Goal: Check status: Check status

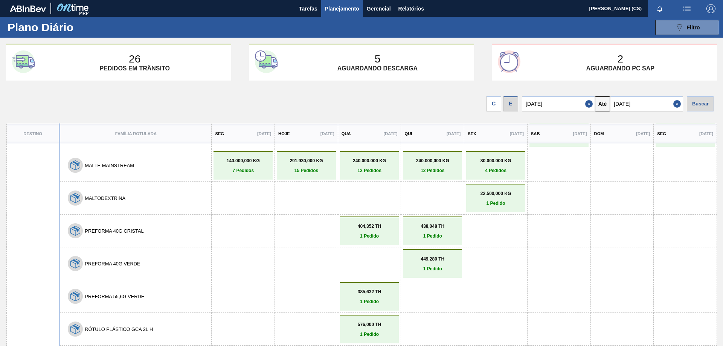
scroll to position [753, 0]
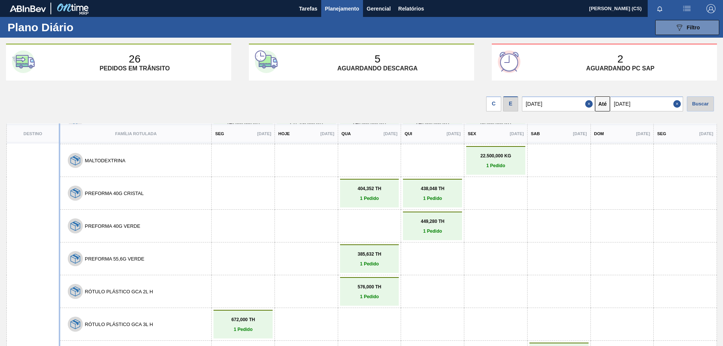
click at [378, 193] on link "404,352 TH 1 Pedido" at bounding box center [369, 193] width 55 height 15
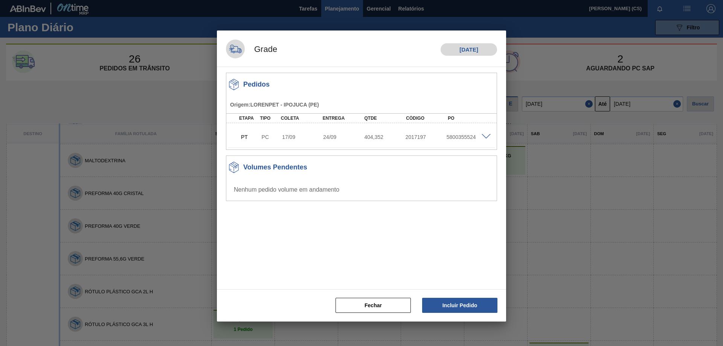
click at [486, 135] on span at bounding box center [486, 137] width 9 height 6
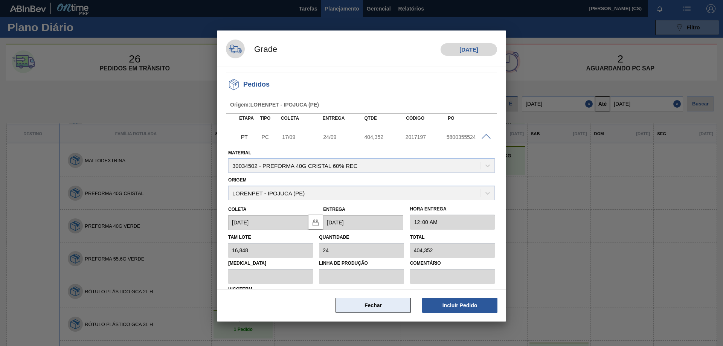
click at [377, 304] on button "Fechar" at bounding box center [373, 305] width 75 height 15
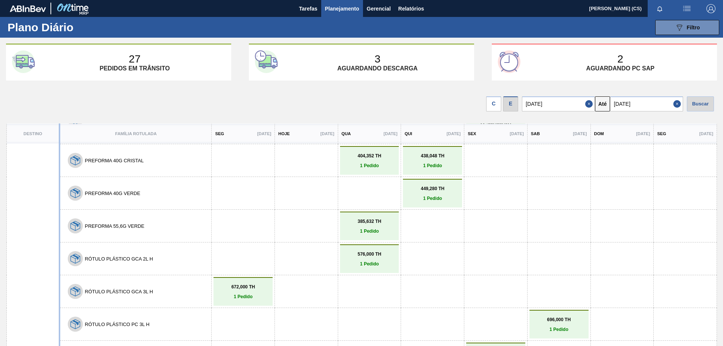
click at [437, 163] on p "1 Pedido" at bounding box center [432, 165] width 55 height 5
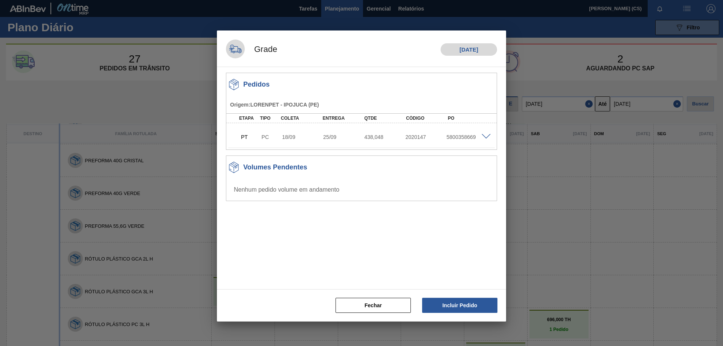
click at [488, 137] on span at bounding box center [486, 137] width 9 height 6
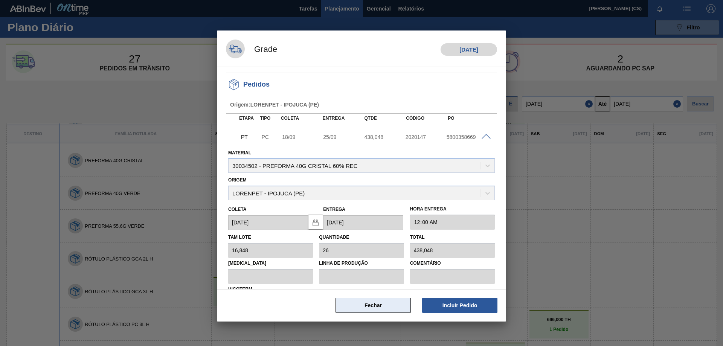
click at [369, 307] on button "Fechar" at bounding box center [373, 305] width 75 height 15
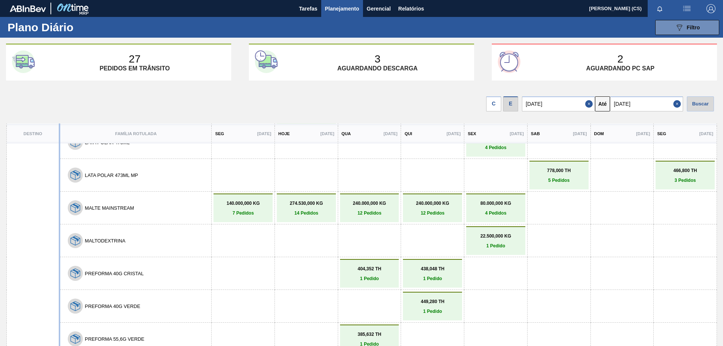
scroll to position [603, 0]
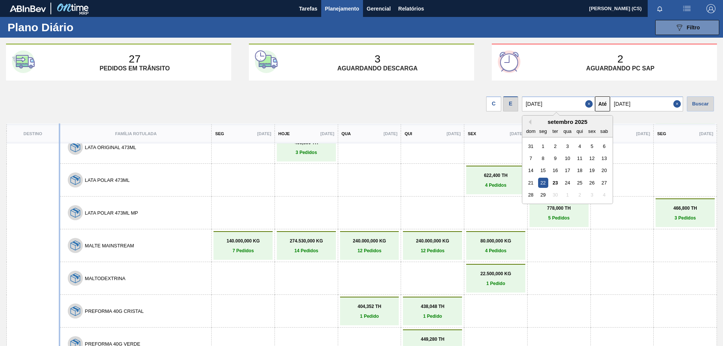
click at [548, 102] on input "22/09/2025" at bounding box center [558, 103] width 73 height 15
click at [554, 182] on div "23" at bounding box center [555, 183] width 10 height 10
type input "[DATE]"
click at [705, 102] on div "Buscar" at bounding box center [700, 103] width 27 height 15
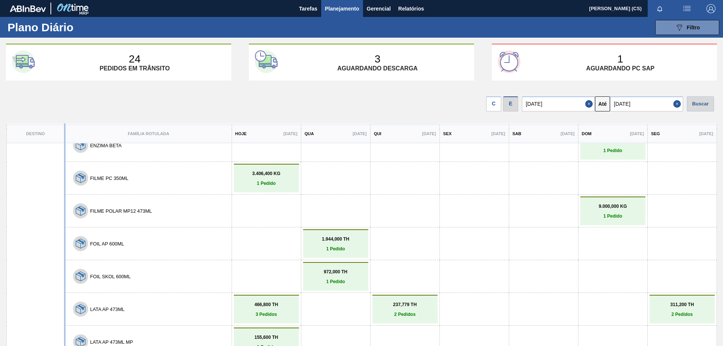
scroll to position [38, 0]
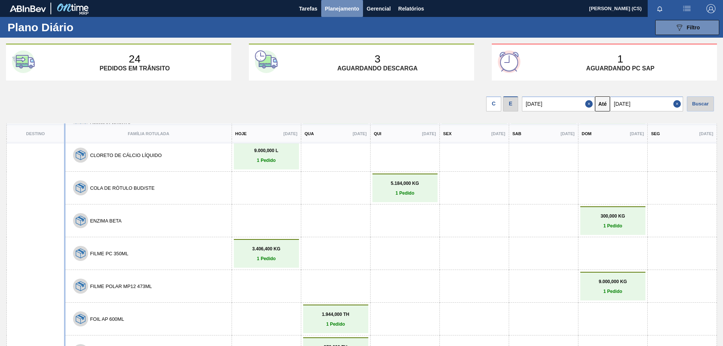
click at [340, 6] on span "Planejamento" at bounding box center [342, 8] width 34 height 9
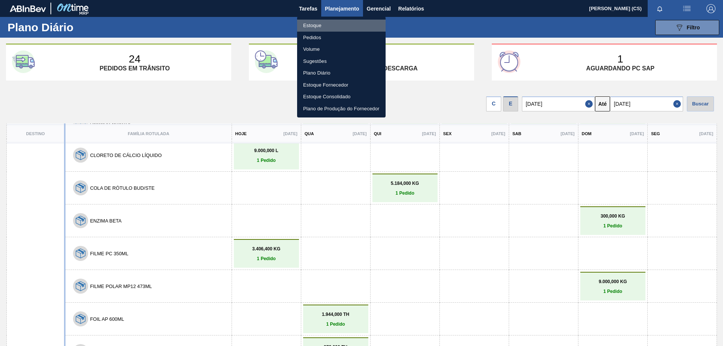
click at [315, 24] on li "Estoque" at bounding box center [341, 26] width 89 height 12
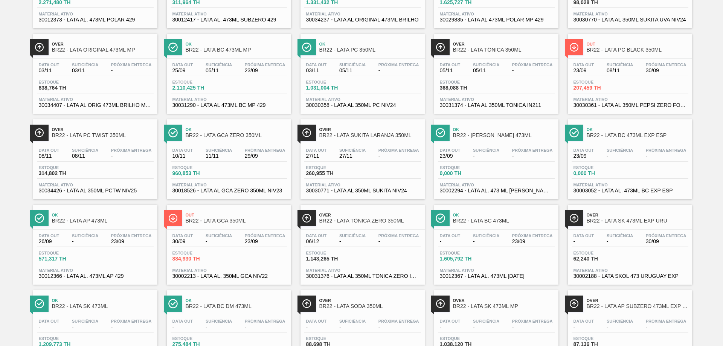
scroll to position [151, 0]
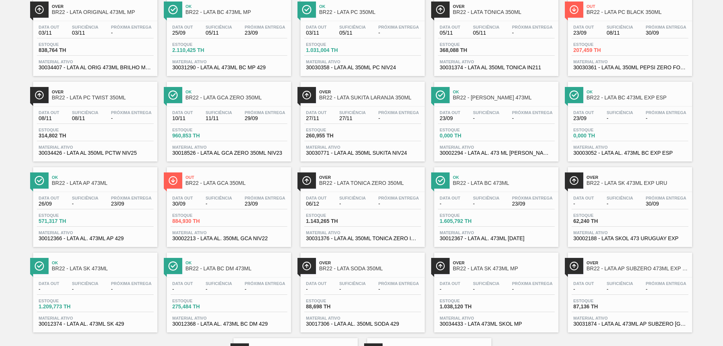
click at [465, 183] on span "BR22 - LATA BC 473ML" at bounding box center [504, 183] width 102 height 6
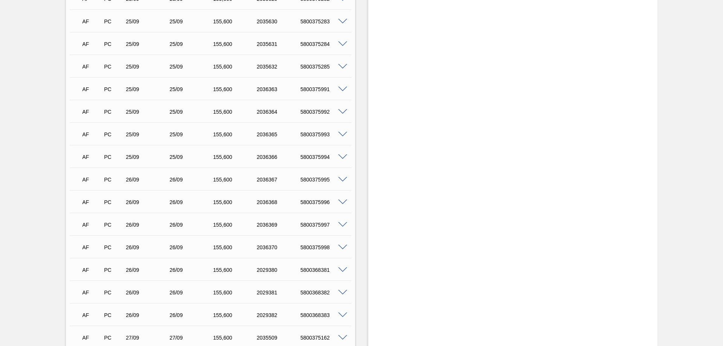
scroll to position [414, 0]
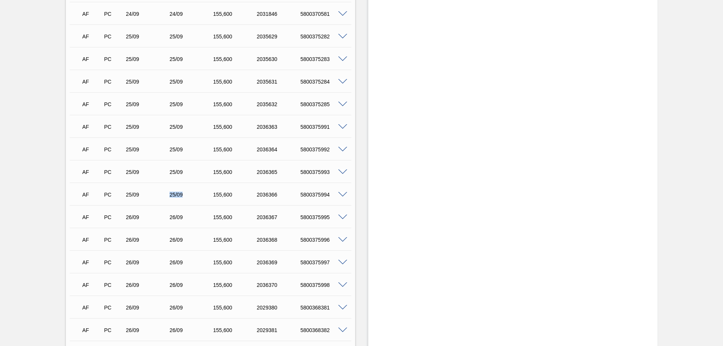
drag, startPoint x: 164, startPoint y: 197, endPoint x: 186, endPoint y: 199, distance: 22.0
click at [186, 199] on div "AF PC 25/09 25/09 155,600 2036366 5800375994" at bounding box center [209, 193] width 262 height 15
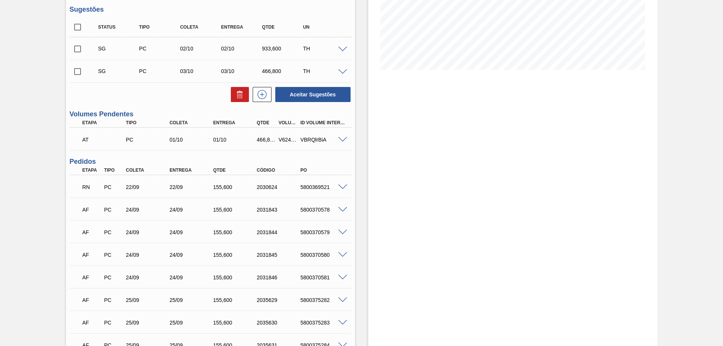
scroll to position [113, 0]
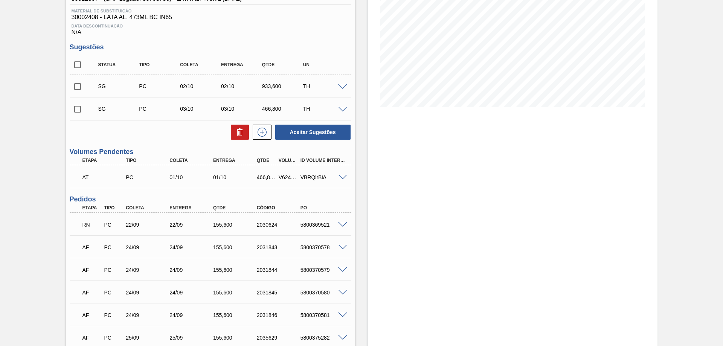
click at [345, 175] on span at bounding box center [342, 178] width 9 height 6
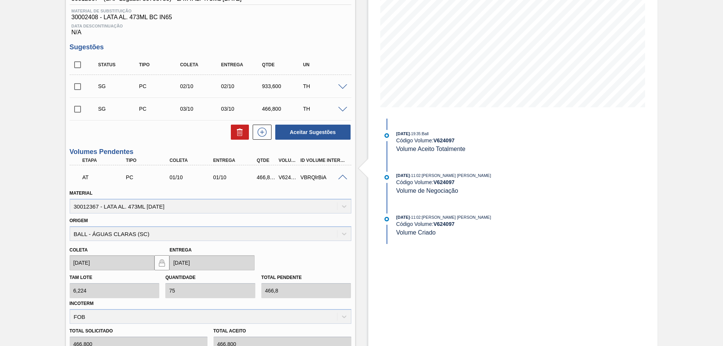
click at [345, 175] on span at bounding box center [342, 178] width 9 height 6
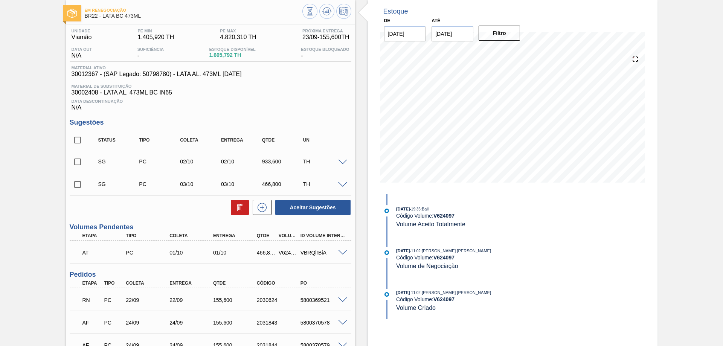
scroll to position [0, 0]
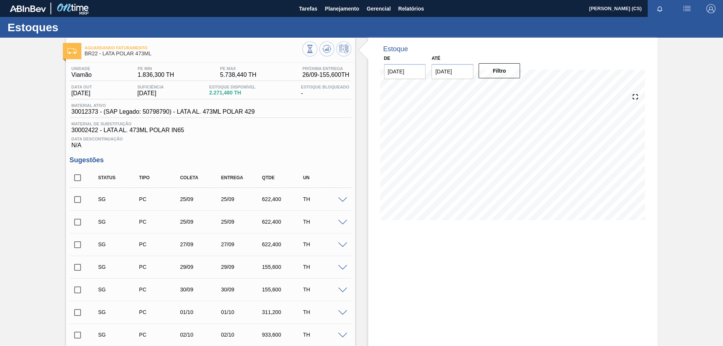
scroll to position [75, 0]
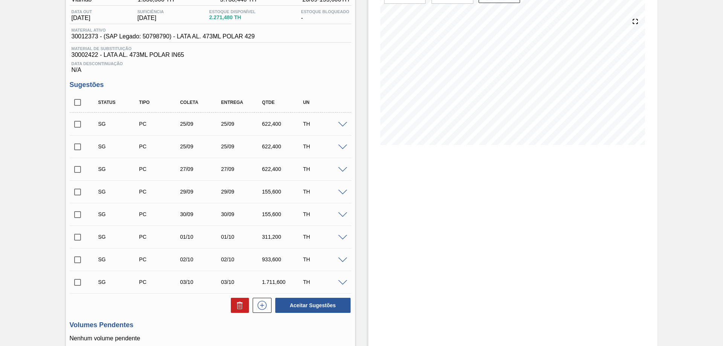
click at [345, 122] on span at bounding box center [342, 125] width 9 height 6
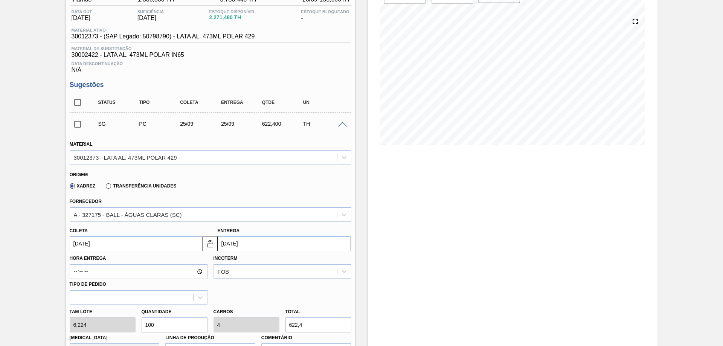
click at [345, 122] on span at bounding box center [342, 125] width 9 height 6
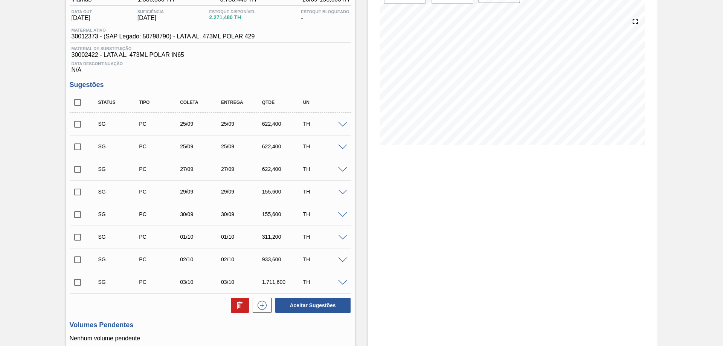
click at [341, 145] on span at bounding box center [342, 148] width 9 height 6
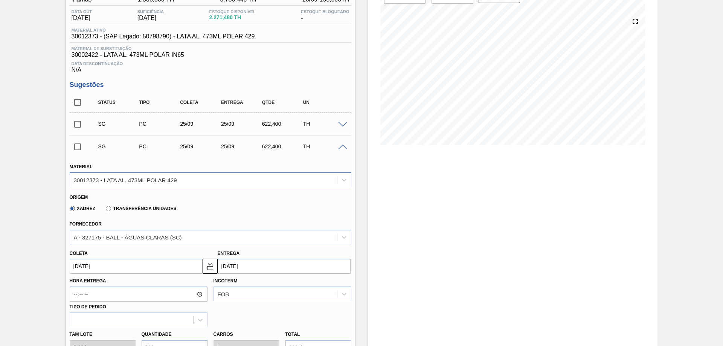
scroll to position [113, 0]
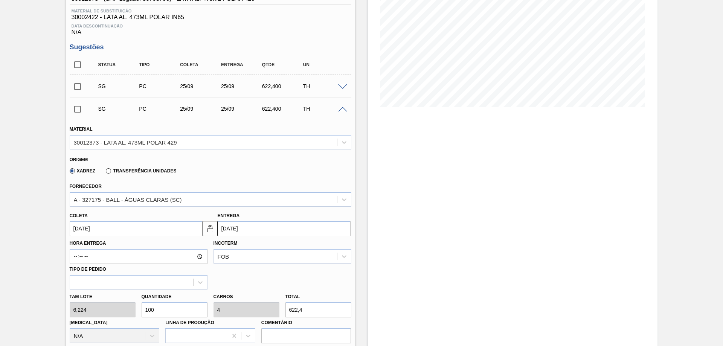
click at [341, 107] on span at bounding box center [342, 110] width 9 height 6
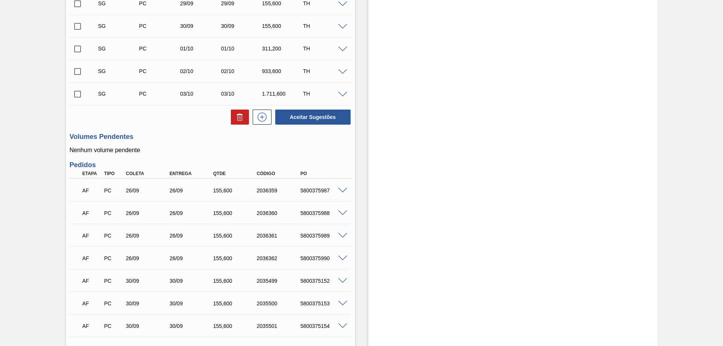
scroll to position [301, 0]
